Goal: Transaction & Acquisition: Purchase product/service

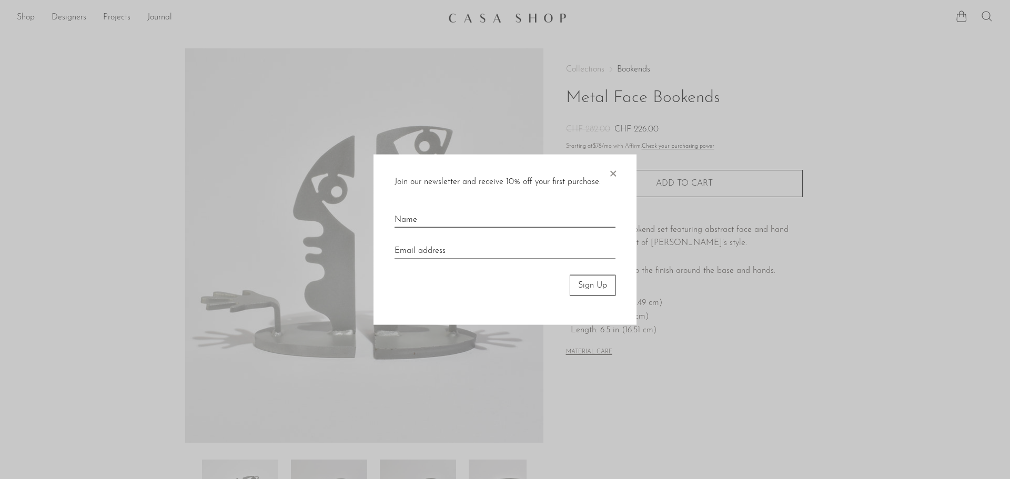
click at [613, 176] on span "×" at bounding box center [613, 171] width 11 height 34
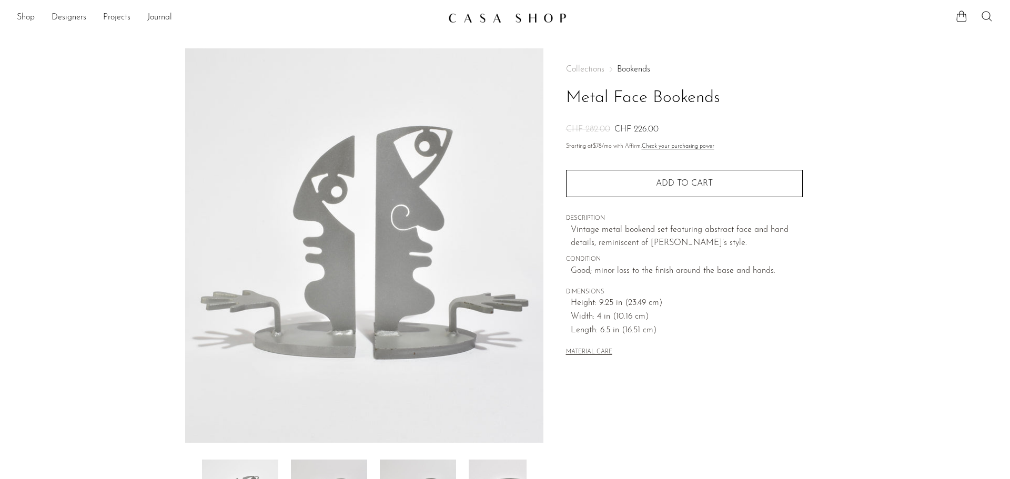
click at [368, 224] on img at bounding box center [364, 245] width 358 height 395
